Goal: Information Seeking & Learning: Learn about a topic

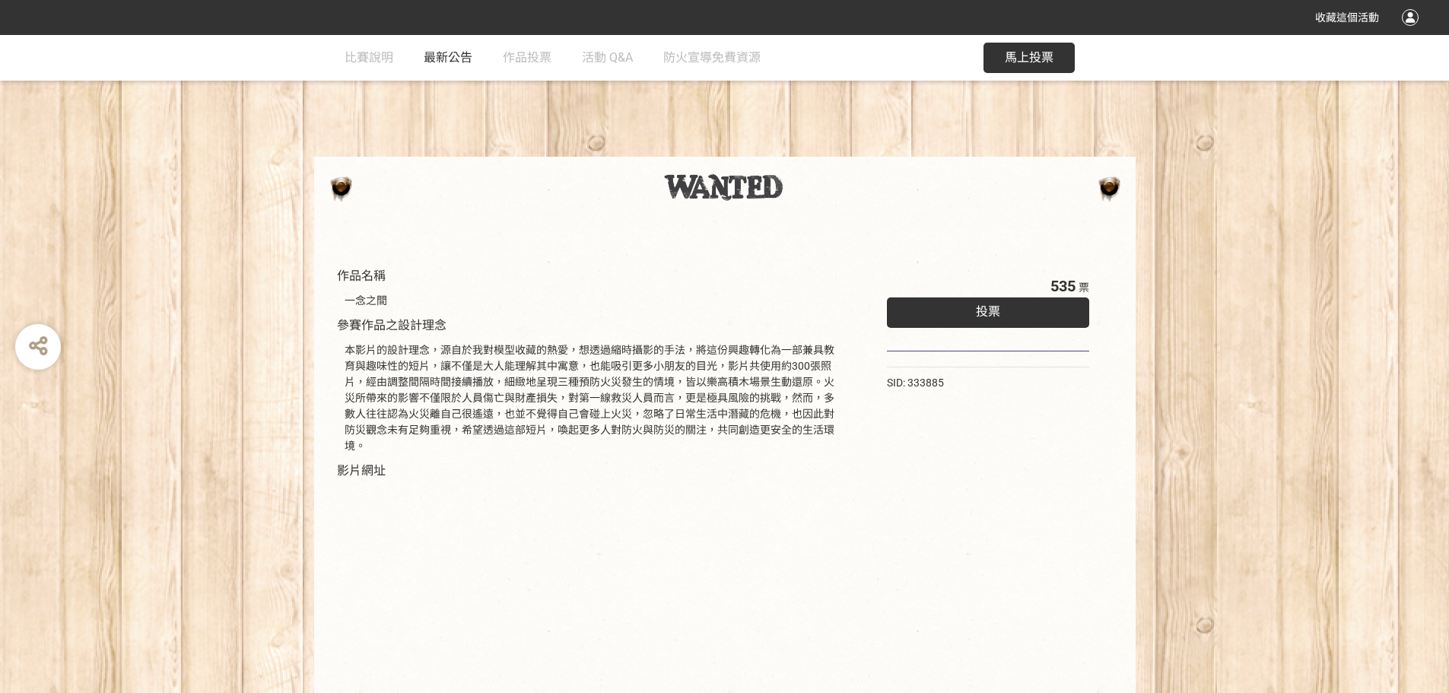
click at [459, 59] on span "最新公告" at bounding box center [448, 57] width 49 height 14
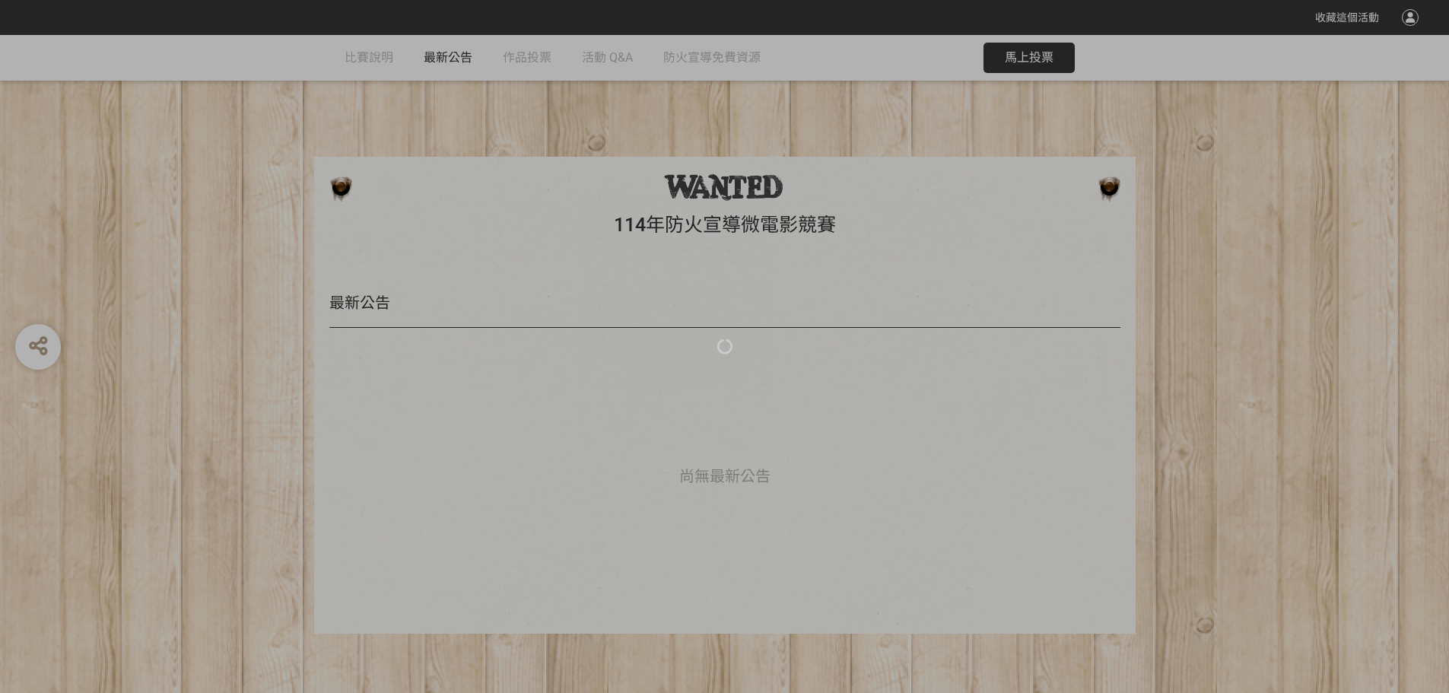
click at [537, 59] on div at bounding box center [724, 346] width 1449 height 693
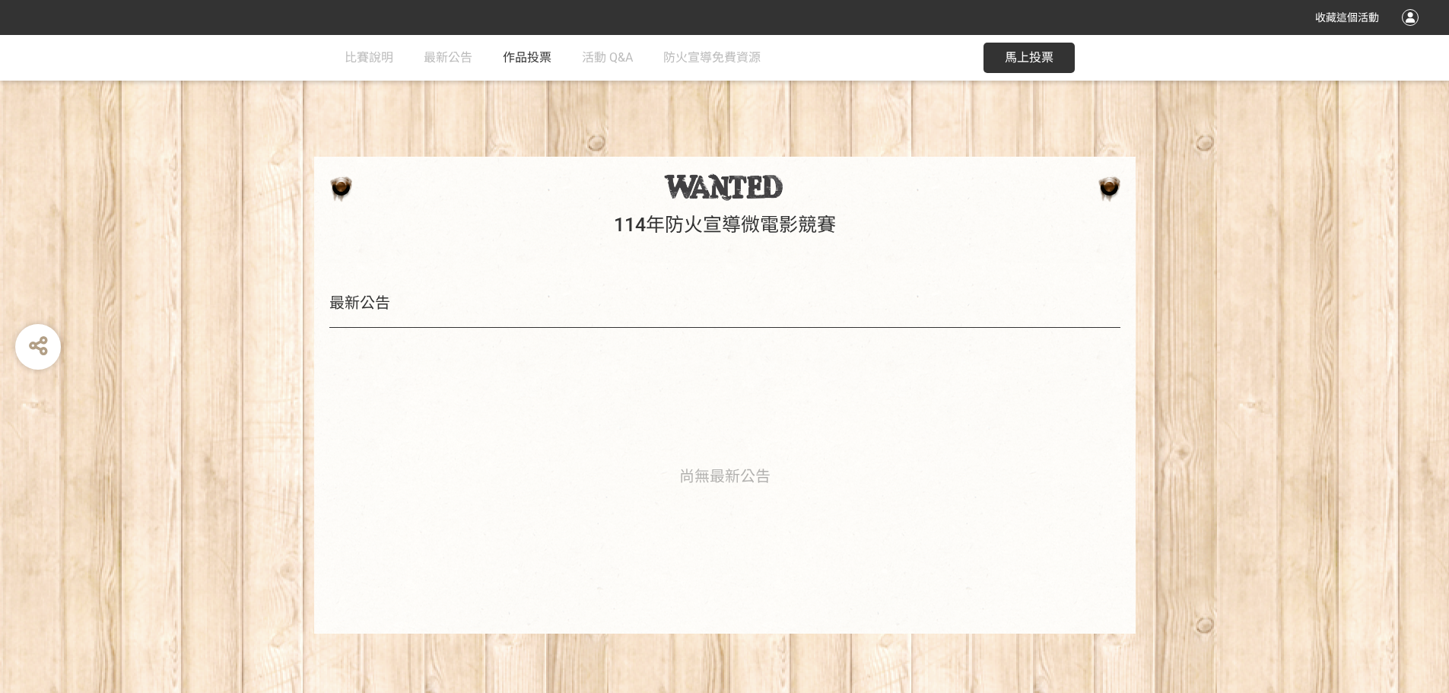
click at [529, 55] on span "作品投票" at bounding box center [527, 57] width 49 height 14
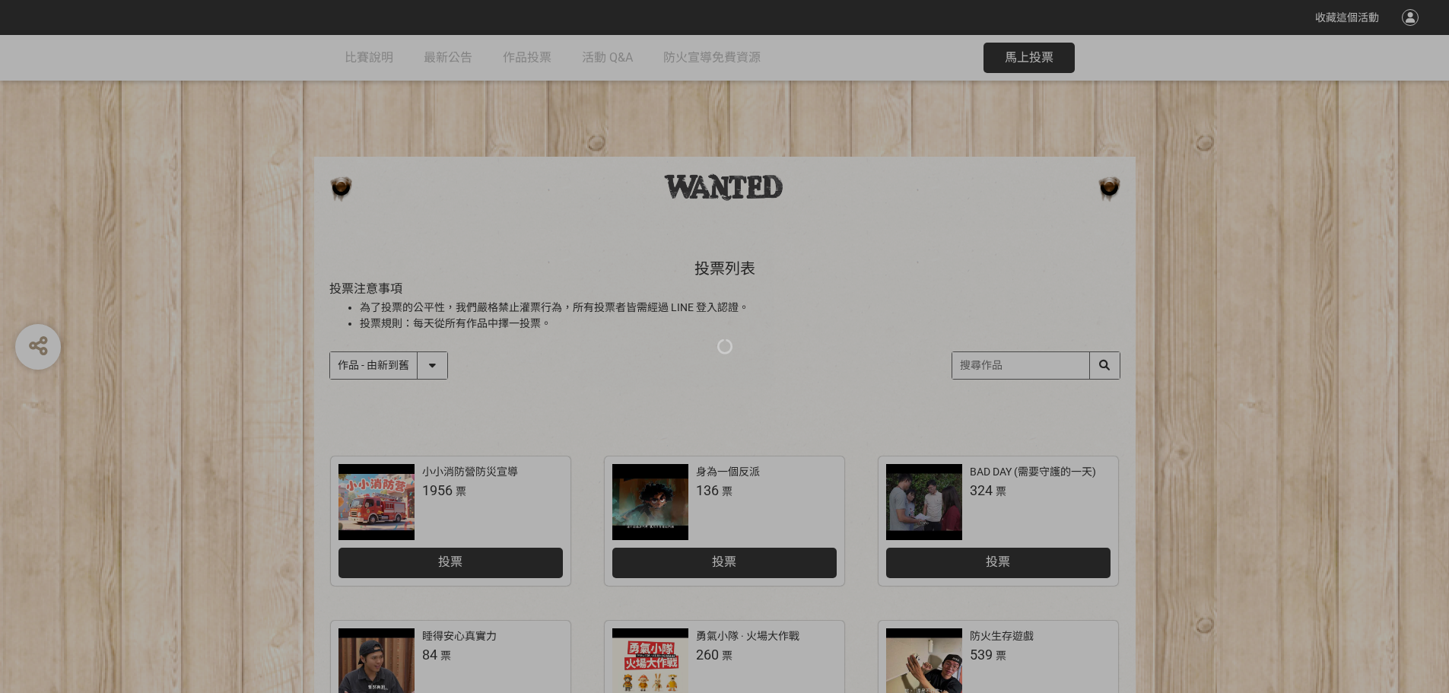
click at [381, 357] on div at bounding box center [724, 346] width 1449 height 693
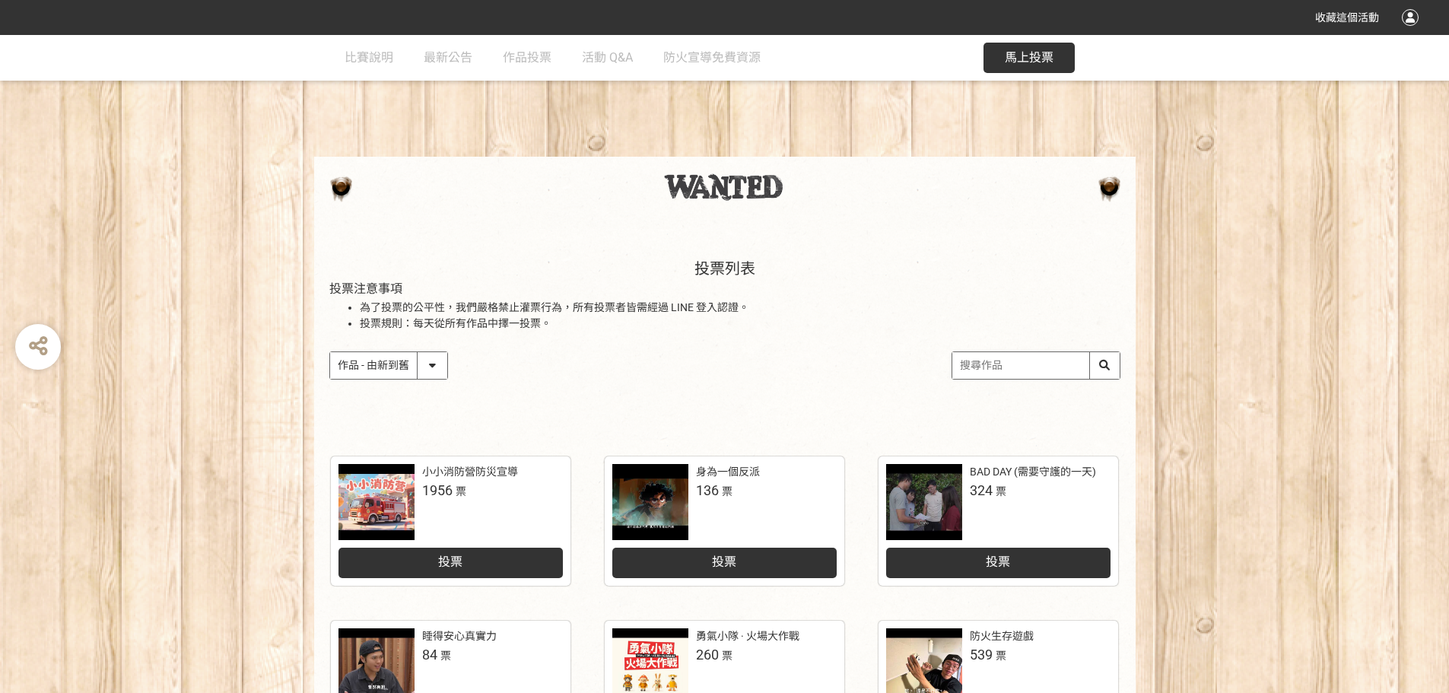
click at [379, 364] on select "作品 - 由新到舊 作品 - 由舊到新 票數 - 由多到少 票數 - 由少到多" at bounding box center [388, 365] width 117 height 27
select select "vote"
click at [330, 352] on select "作品 - 由新到舊 作品 - 由舊到新 票數 - 由多到少 票數 - 由少到多" at bounding box center [388, 365] width 117 height 27
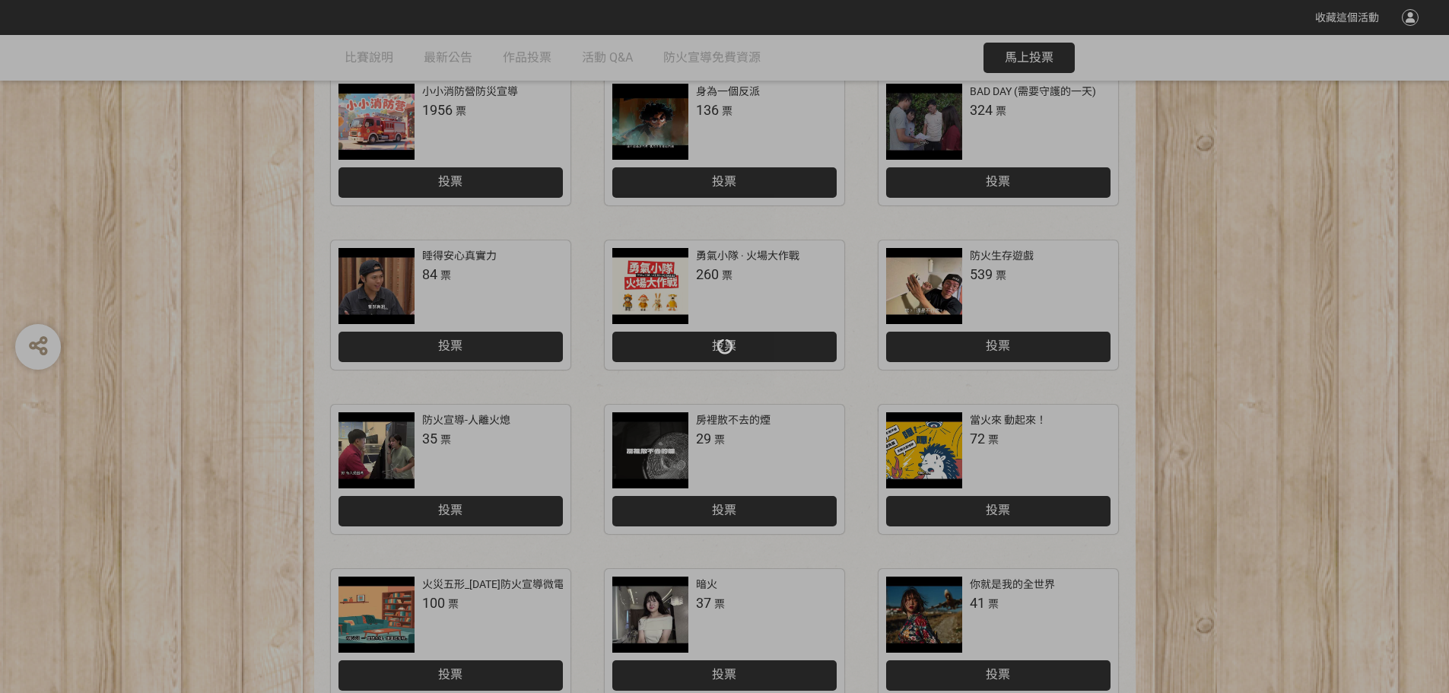
scroll to position [630, 0]
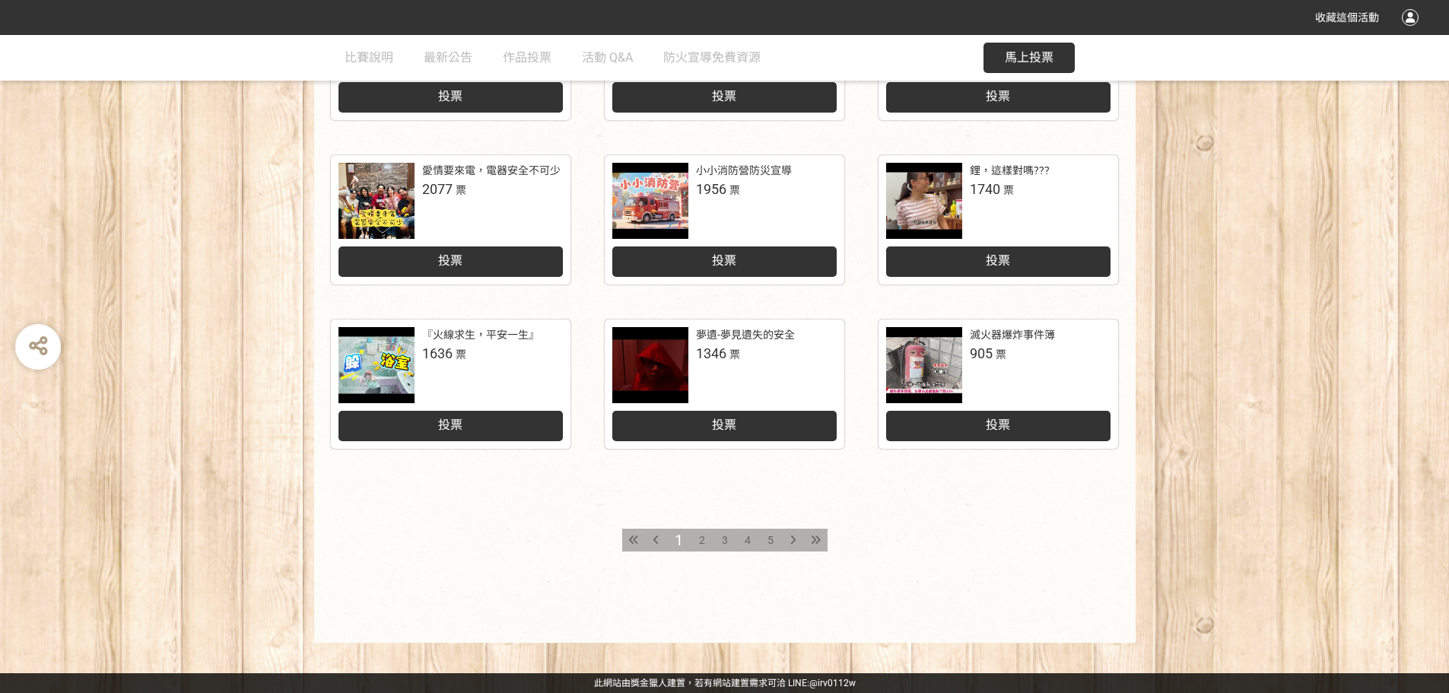
click at [699, 546] on span "2" at bounding box center [702, 540] width 6 height 12
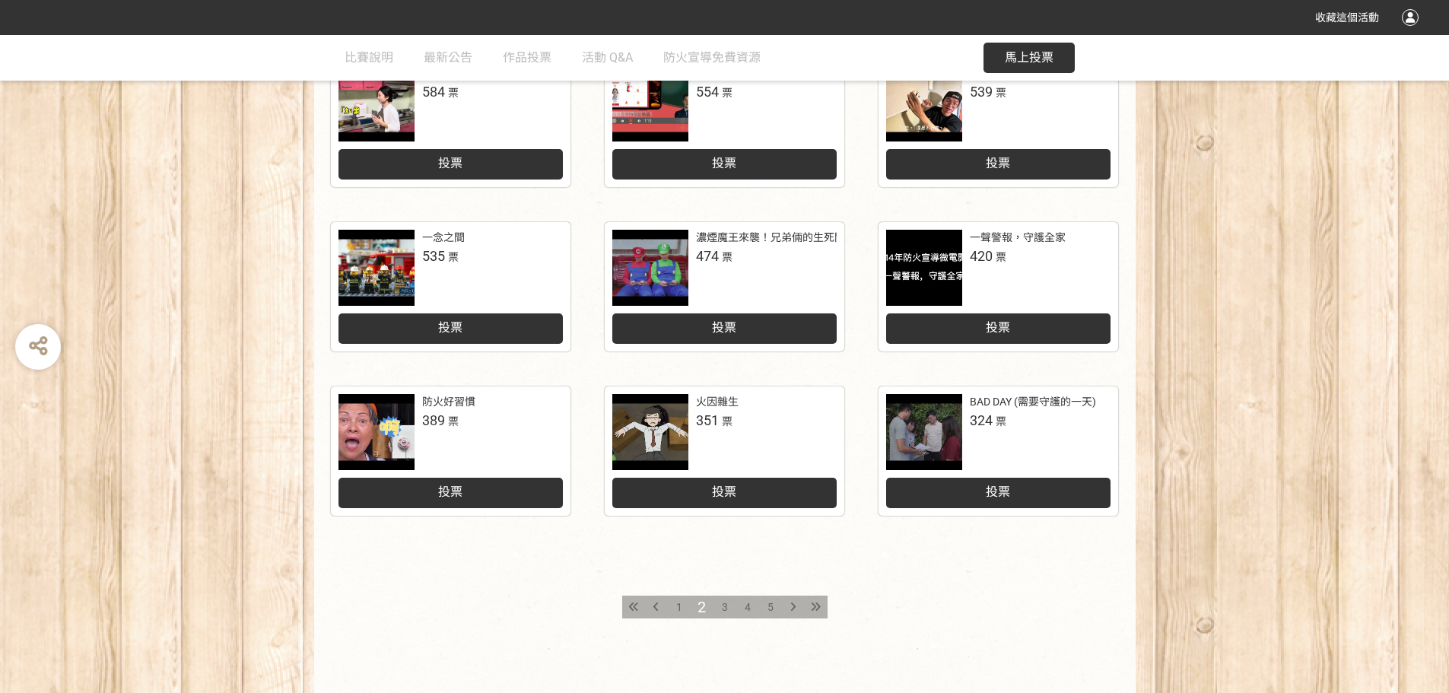
scroll to position [630, 0]
